Goal: Information Seeking & Learning: Learn about a topic

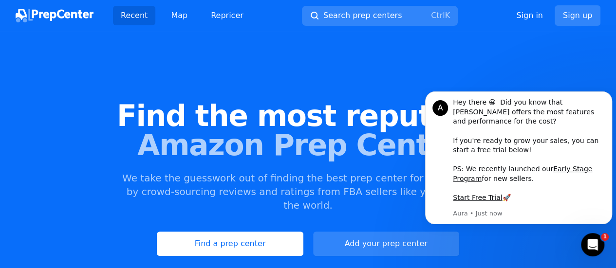
drag, startPoint x: 206, startPoint y: 0, endPoint x: 371, endPoint y: 82, distance: 184.9
click at [371, 82] on div "Find the most reputable Amazon Prep Centers We take the guesswork out of findin…" at bounding box center [308, 179] width 616 height 264
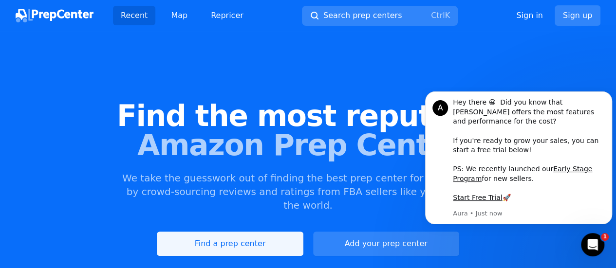
click at [234, 232] on link "Find a prep center" at bounding box center [230, 244] width 146 height 24
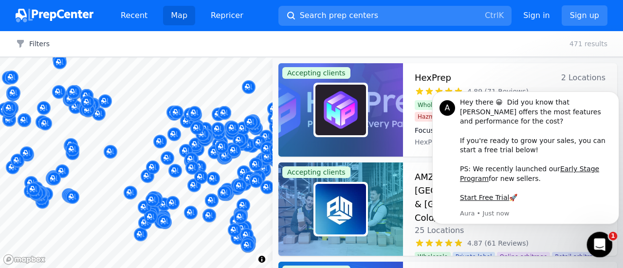
click at [590, 240] on div "Open Intercom Messenger" at bounding box center [598, 243] width 32 height 32
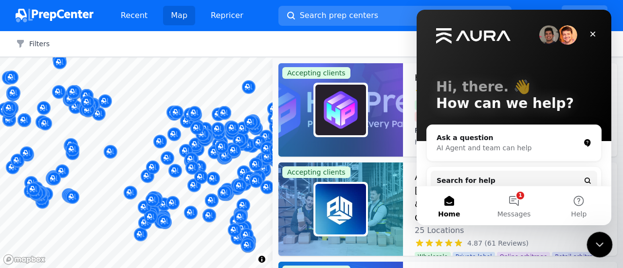
click at [591, 240] on div "Close Intercom Messenger" at bounding box center [598, 243] width 23 height 23
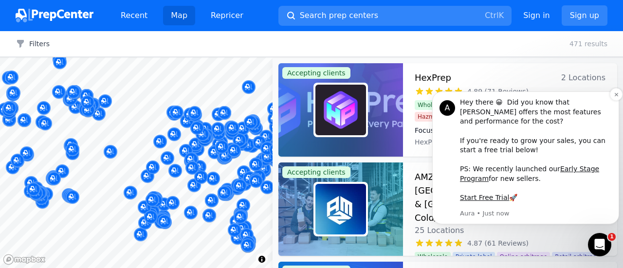
click at [612, 109] on div "Hey there 😀 Did you know that Aura offers the most features and performance for…" at bounding box center [536, 150] width 152 height 105
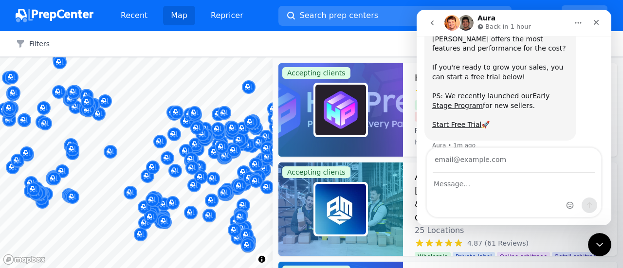
scroll to position [58, 0]
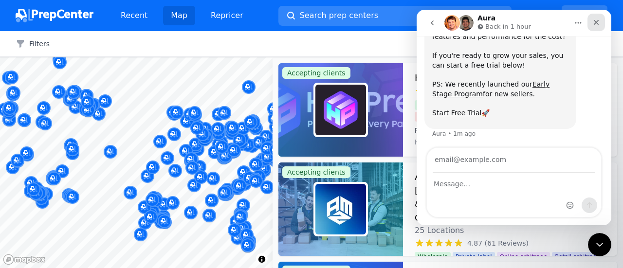
click at [598, 21] on icon "Close" at bounding box center [597, 23] width 8 height 8
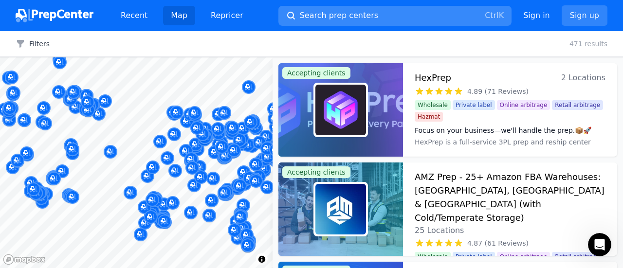
click at [396, 15] on button "Search prep centers Ctrl K" at bounding box center [394, 16] width 233 height 20
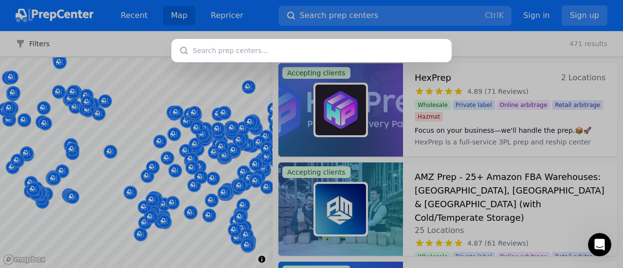
type input "6015 National Road PO Box 498 Triadelphia, WV 26059"
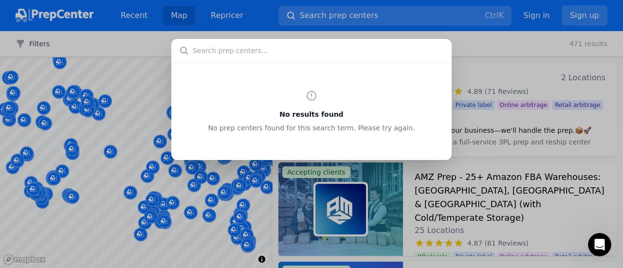
click at [275, 10] on div "No results found No prep centers found for this search term. Please try again." at bounding box center [311, 134] width 623 height 268
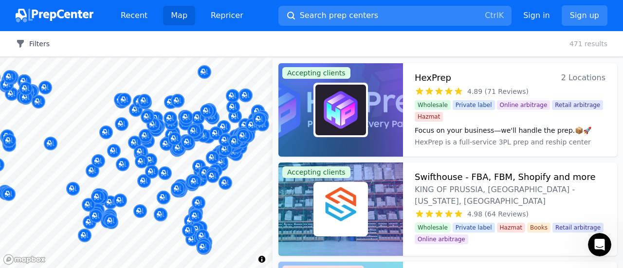
click at [19, 44] on icon "button" at bounding box center [21, 44] width 10 height 10
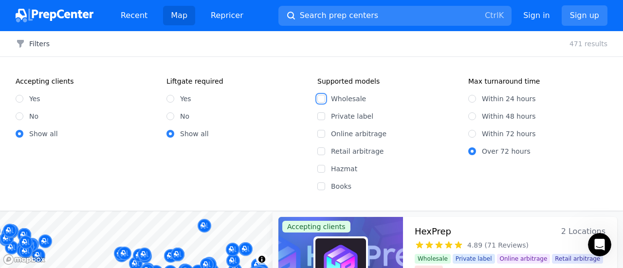
click at [325, 99] on input "Wholesale" at bounding box center [321, 99] width 8 height 8
checkbox input "true"
click at [23, 97] on div "Yes" at bounding box center [85, 99] width 139 height 10
click at [19, 97] on input "Yes" at bounding box center [20, 99] width 8 height 8
radio input "true"
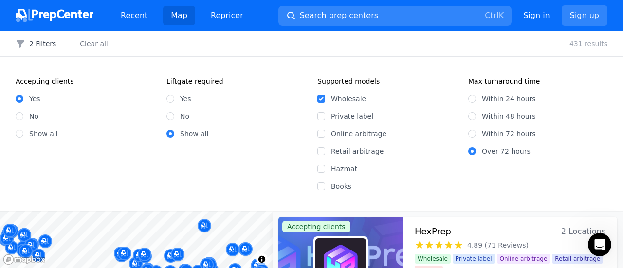
click at [262, 13] on div "Recent Map Repricer Search prep centers Ctrl K Open main menu Sign in Sign up" at bounding box center [312, 15] width 592 height 31
click at [343, 13] on span "Search prep centers" at bounding box center [339, 16] width 78 height 12
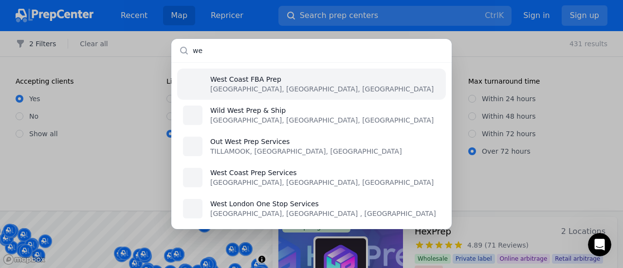
type input "w"
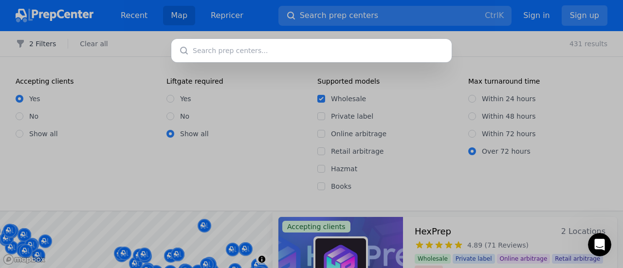
click at [232, 241] on div at bounding box center [311, 134] width 623 height 268
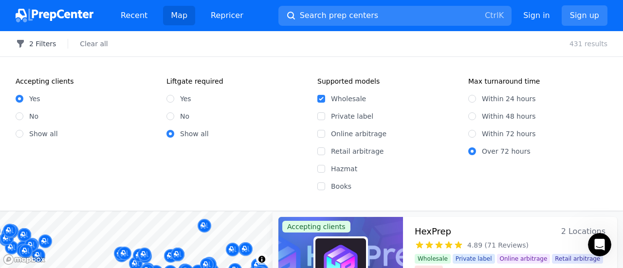
click at [32, 44] on button "2 Filters" at bounding box center [36, 44] width 40 height 10
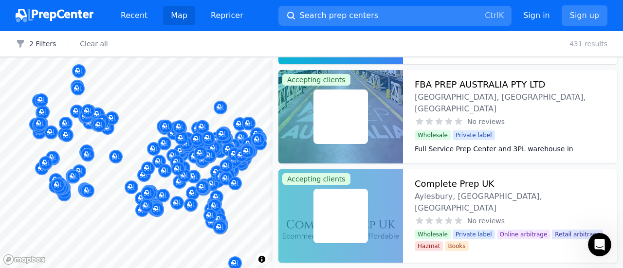
scroll to position [0, 0]
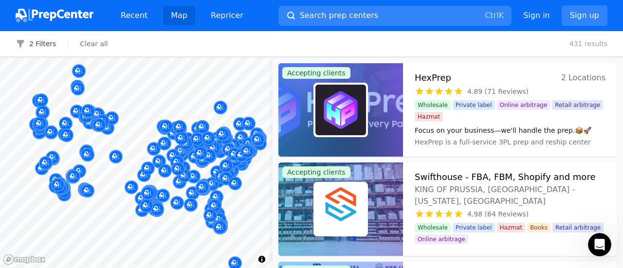
click at [102, 46] on div "2 Filters Clear all" at bounding box center [62, 44] width 124 height 10
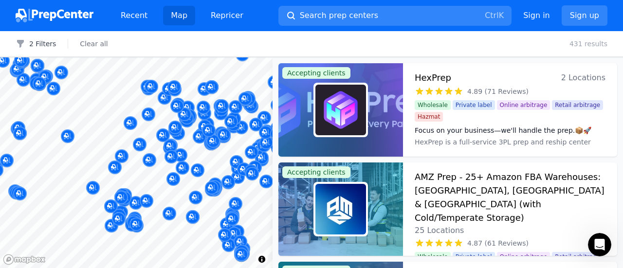
click at [241, 145] on div at bounding box center [212, 147] width 187 height 8
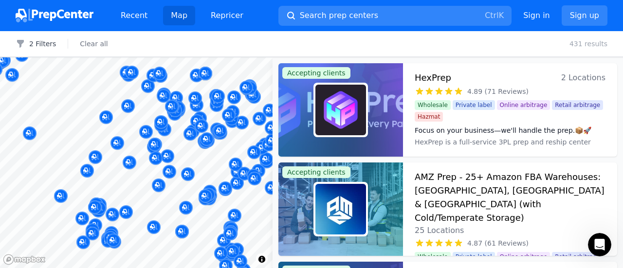
drag, startPoint x: 239, startPoint y: 140, endPoint x: 211, endPoint y: 146, distance: 28.0
click at [211, 146] on body "Recent Map Repricer Search prep centers Ctrl K Open main menu Sign in Sign up F…" at bounding box center [311, 134] width 623 height 268
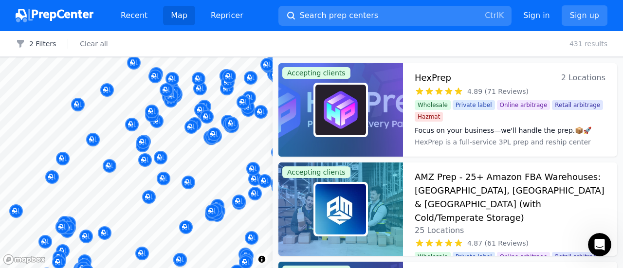
click at [194, 143] on div at bounding box center [254, 141] width 187 height 8
drag, startPoint x: 260, startPoint y: 141, endPoint x: 216, endPoint y: 141, distance: 43.8
click at [216, 141] on div at bounding box center [254, 141] width 187 height 8
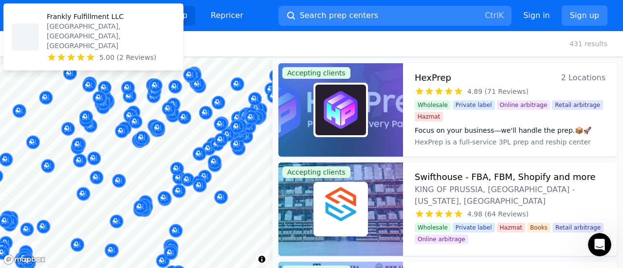
click at [170, 147] on body "Recent Map Repricer Search prep centers Ctrl K Open main menu Sign in Sign up F…" at bounding box center [311, 134] width 623 height 268
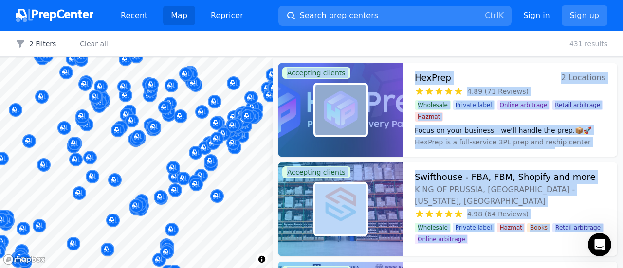
click at [179, 128] on body "Recent Map Repricer Search prep centers Ctrl K Open main menu Sign in Sign up F…" at bounding box center [311, 134] width 623 height 268
click at [270, 170] on div at bounding box center [233, 172] width 187 height 8
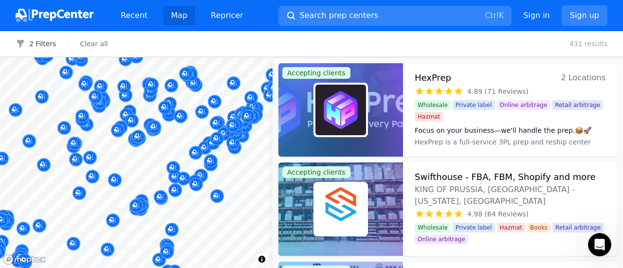
click at [254, 169] on div at bounding box center [233, 172] width 187 height 8
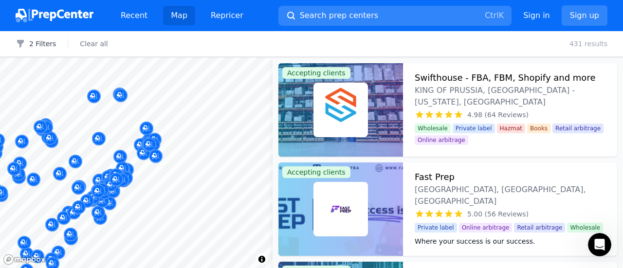
click at [92, 158] on body "Recent Map Repricer Search prep centers Ctrl K Open main menu Sign in Sign up F…" at bounding box center [311, 134] width 623 height 268
click at [150, 170] on div at bounding box center [224, 168] width 187 height 8
click at [325, 21] on button "Search prep centers Ctrl K" at bounding box center [394, 16] width 233 height 20
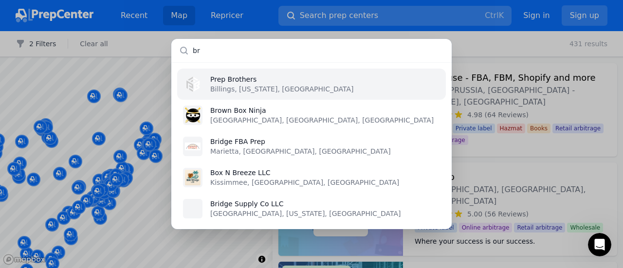
type input "b"
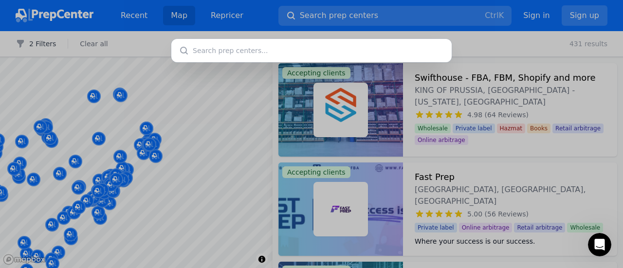
click at [134, 151] on div at bounding box center [311, 134] width 623 height 268
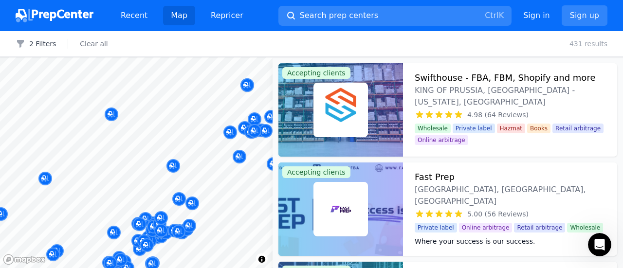
click at [147, 136] on body "Recent Map Repricer Search prep centers Ctrl K Open main menu Sign in Sign up F…" at bounding box center [311, 134] width 623 height 268
click at [111, 113] on div at bounding box center [191, 116] width 187 height 8
click at [172, 166] on div at bounding box center [201, 167] width 187 height 8
click at [177, 164] on div at bounding box center [201, 167] width 187 height 8
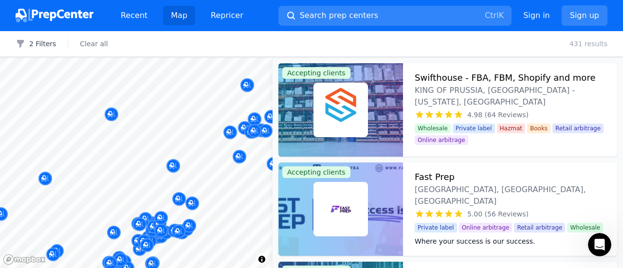
click at [177, 164] on div at bounding box center [201, 167] width 187 height 8
click at [109, 113] on div at bounding box center [191, 116] width 187 height 8
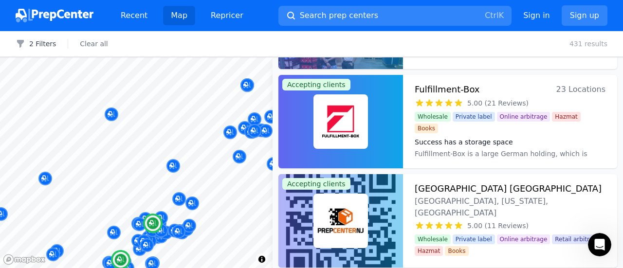
scroll to position [390, 0]
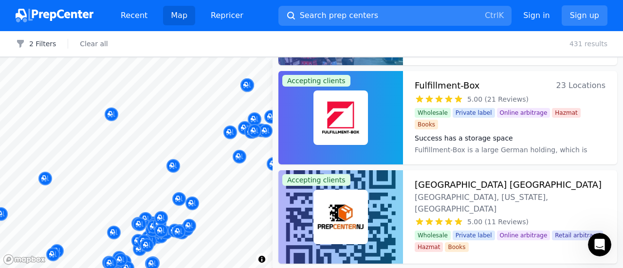
click at [111, 114] on div at bounding box center [191, 116] width 187 height 8
click at [111, 112] on div at bounding box center [191, 116] width 187 height 8
click at [171, 165] on div at bounding box center [201, 167] width 187 height 8
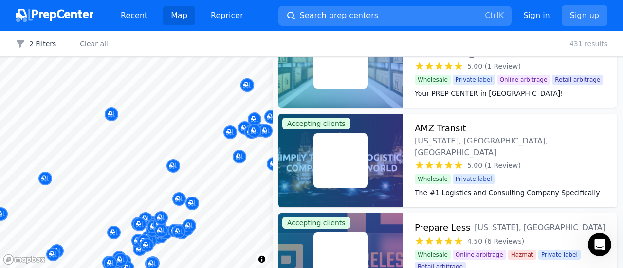
scroll to position [2532, 0]
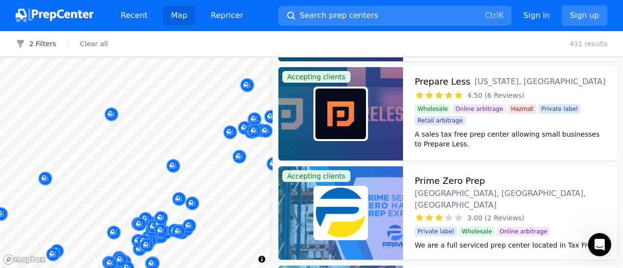
click at [112, 118] on div at bounding box center [191, 116] width 187 height 8
click at [110, 114] on div at bounding box center [191, 116] width 187 height 8
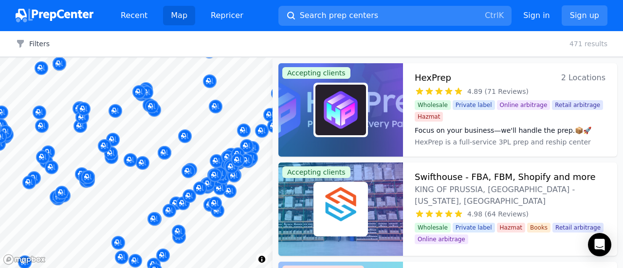
click at [226, 123] on div at bounding box center [219, 120] width 187 height 8
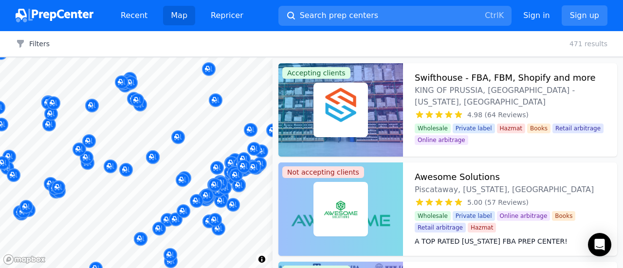
drag, startPoint x: 219, startPoint y: 128, endPoint x: 193, endPoint y: 138, distance: 27.8
click at [193, 138] on body "Recent Map Repricer Search prep centers Ctrl K Open main menu Sign in Sign up F…" at bounding box center [311, 134] width 623 height 268
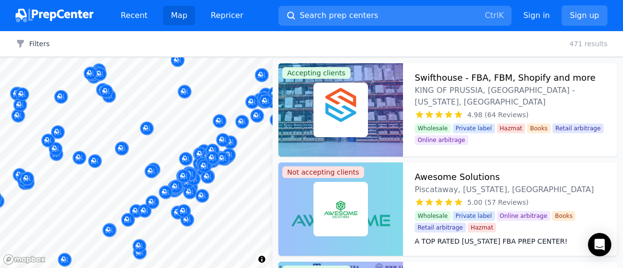
click at [173, 120] on body "Recent Map Repricer Search prep centers Ctrl K Open main menu Sign in Sign up F…" at bounding box center [311, 134] width 623 height 268
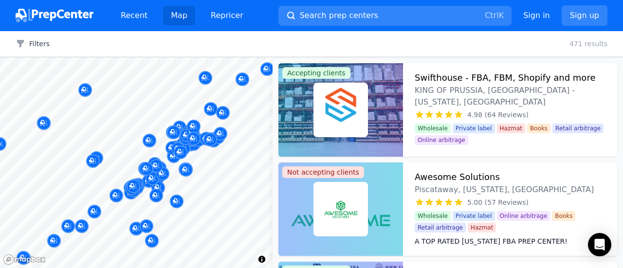
click at [237, 144] on div at bounding box center [206, 143] width 187 height 8
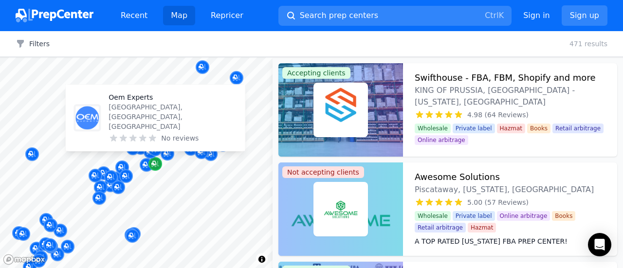
click at [155, 168] on icon "Map marker" at bounding box center [155, 164] width 8 height 10
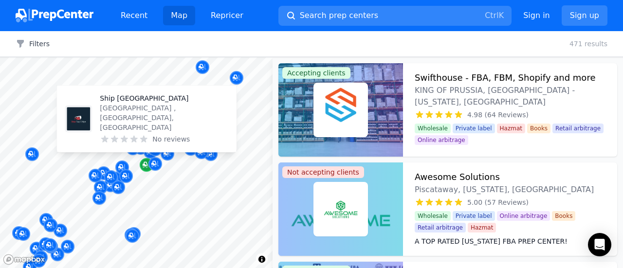
click at [144, 168] on icon "Map marker" at bounding box center [147, 165] width 8 height 10
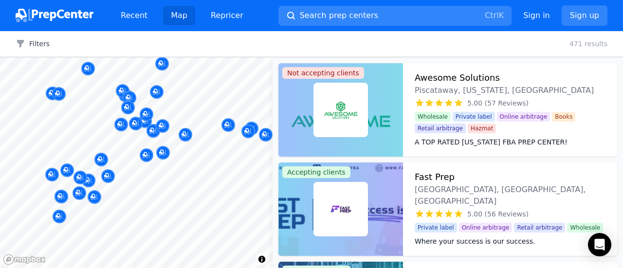
click at [129, 48] on div "Filters Clear all 471 results" at bounding box center [311, 44] width 623 height 26
click at [165, 128] on div at bounding box center [201, 127] width 187 height 8
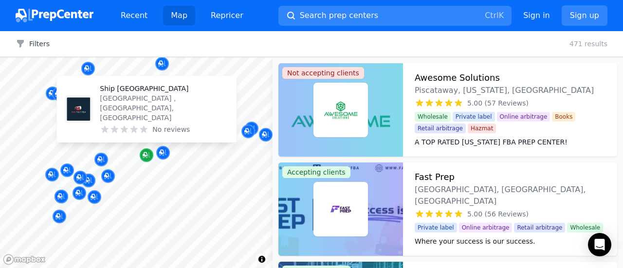
click at [148, 157] on icon "Map marker" at bounding box center [147, 155] width 8 height 6
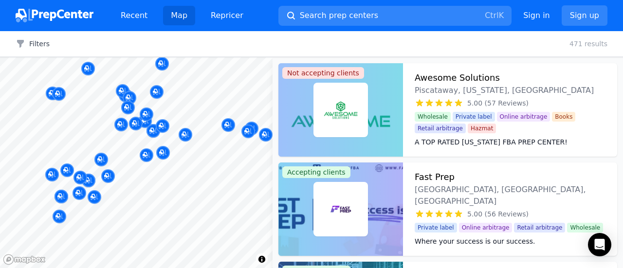
click at [147, 160] on div at bounding box center [202, 163] width 187 height 8
click at [147, 158] on icon "Map marker" at bounding box center [147, 155] width 8 height 6
click at [162, 155] on div at bounding box center [199, 152] width 187 height 8
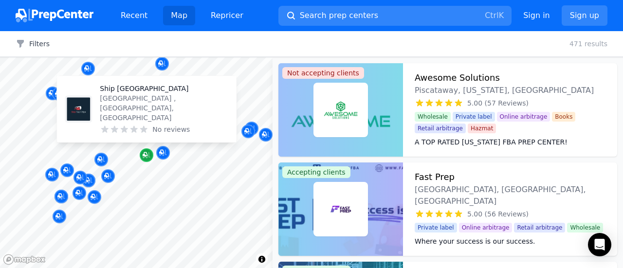
click at [149, 156] on icon "Map marker" at bounding box center [147, 155] width 8 height 6
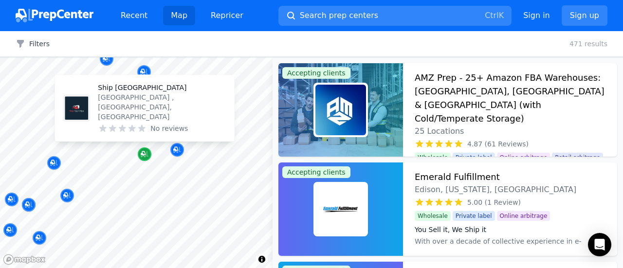
click at [144, 158] on icon "Map marker" at bounding box center [145, 154] width 8 height 10
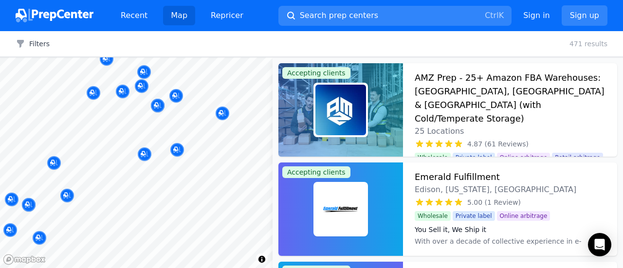
click at [178, 148] on div at bounding box center [199, 152] width 187 height 8
click at [176, 149] on div at bounding box center [199, 152] width 187 height 8
